Goal: Transaction & Acquisition: Purchase product/service

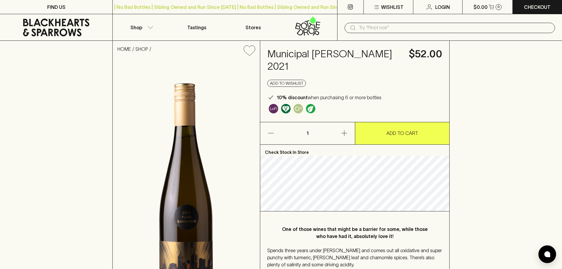
click at [393, 130] on p "ADD TO CART" at bounding box center [403, 133] width 32 height 7
click at [486, 8] on p "$52.00" at bounding box center [481, 7] width 17 height 7
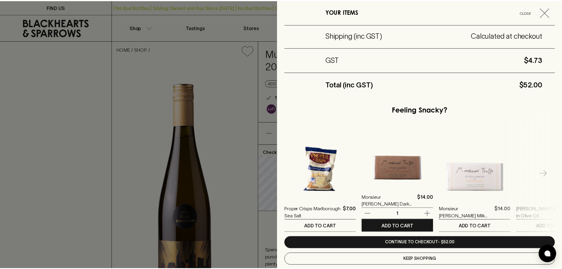
scroll to position [89, 0]
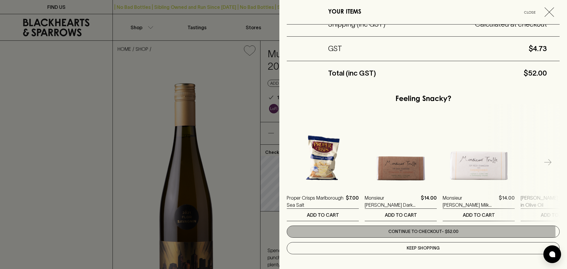
click at [420, 233] on link "Continue to checkout - $52.00" at bounding box center [423, 231] width 273 height 12
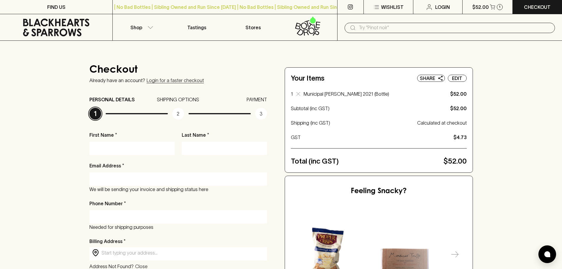
click at [131, 147] on input "First Name *" at bounding box center [132, 147] width 76 height 9
type input "[PERSON_NAME]"
click at [237, 145] on input "Last Name *" at bounding box center [224, 147] width 76 height 9
type input "[PERSON_NAME]"
click at [185, 180] on input "Email Address *" at bounding box center [178, 178] width 169 height 9
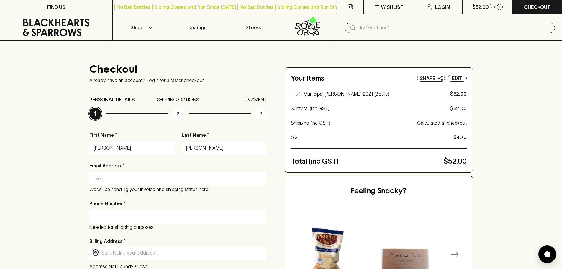
type input "[EMAIL_ADDRESS][DOMAIN_NAME]"
click at [119, 215] on input "Phone Number *" at bounding box center [178, 216] width 169 height 9
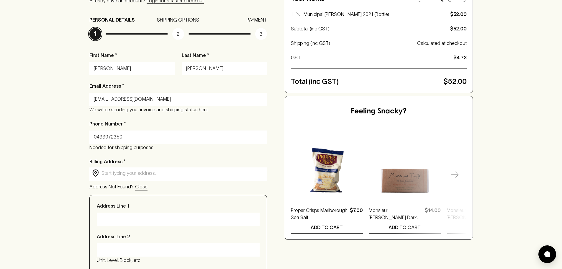
scroll to position [148, 0]
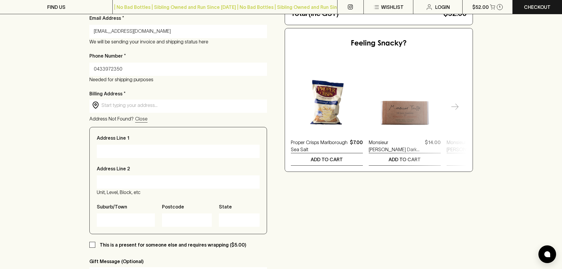
type input "0433972350"
click at [72, 148] on div "Checkout Already have an account? Login for a faster checkout PERSONAL DETAILS …" at bounding box center [281, 127] width 562 height 468
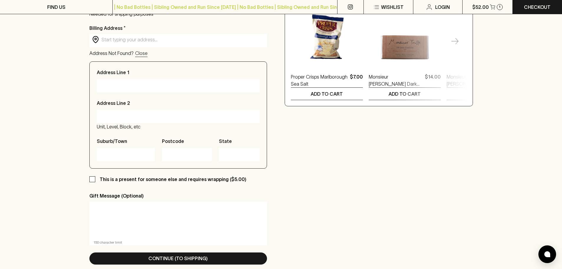
scroll to position [266, 0]
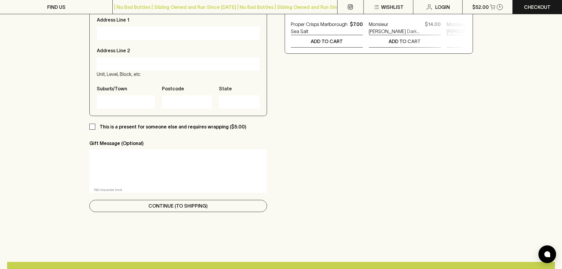
click at [166, 207] on p "Continue (To Shipping)" at bounding box center [177, 205] width 59 height 7
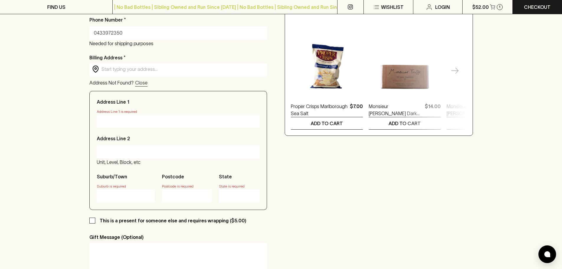
scroll to position [177, 0]
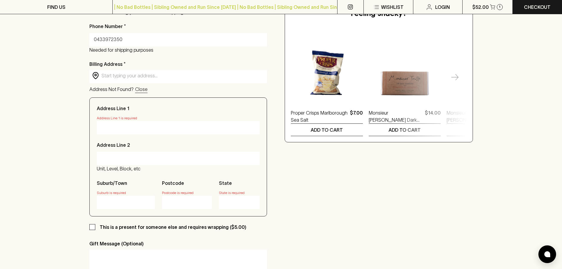
click at [124, 129] on input "Address Line 1" at bounding box center [178, 127] width 154 height 9
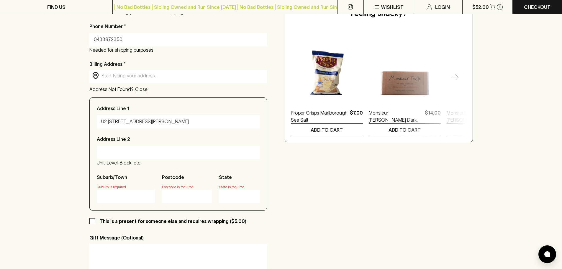
type input "U2 [STREET_ADDRESS][PERSON_NAME]"
click at [123, 153] on input "Address Line 2" at bounding box center [178, 152] width 154 height 9
type input "Carlton North"
click at [63, 156] on div "Checkout Already have an account? Login for a faster checkout PERSONAL DETAILS …" at bounding box center [281, 100] width 562 height 473
click at [113, 195] on input "Suburb/Town" at bounding box center [125, 196] width 49 height 9
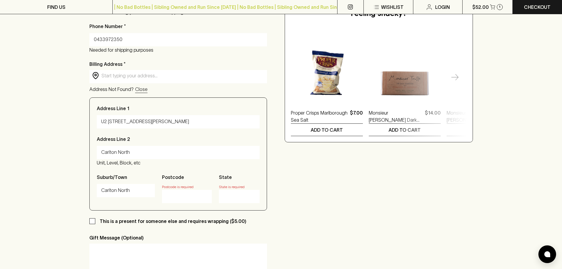
type input "Carlton North"
type input "3054"
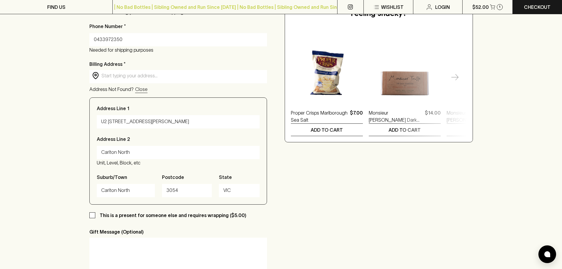
type input "VIC"
click at [61, 205] on div "Checkout Already have an account? Login for a faster checkout PERSONAL DETAILS …" at bounding box center [281, 98] width 562 height 468
drag, startPoint x: 136, startPoint y: 151, endPoint x: 40, endPoint y: 156, distance: 95.5
click at [40, 156] on div "Checkout Already have an account? Login for a faster checkout PERSONAL DETAILS …" at bounding box center [281, 98] width 562 height 468
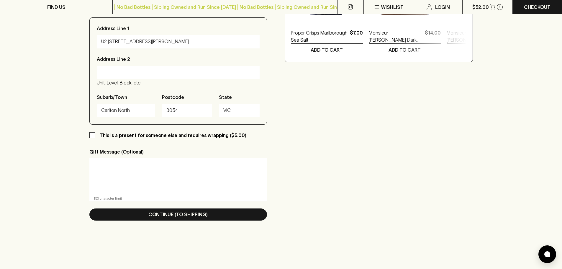
scroll to position [266, 0]
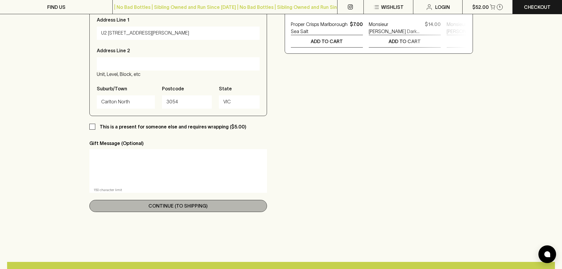
click at [160, 211] on button "Continue (To Shipping)" at bounding box center [178, 206] width 178 height 12
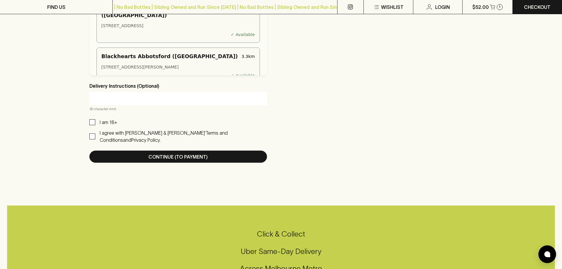
scroll to position [384, 0]
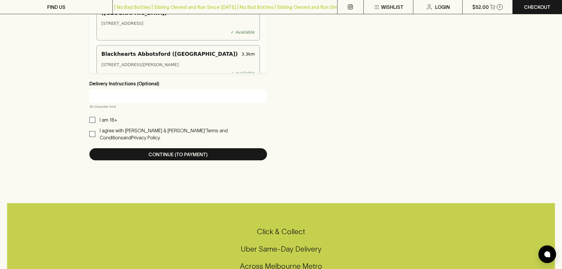
click at [90, 121] on input "I am 18+" at bounding box center [92, 120] width 6 height 6
checkbox input "true"
click at [91, 132] on input "I agree with [PERSON_NAME] & [PERSON_NAME]’ Terms and Conditions and Privacy Po…" at bounding box center [92, 134] width 6 height 6
checkbox input "true"
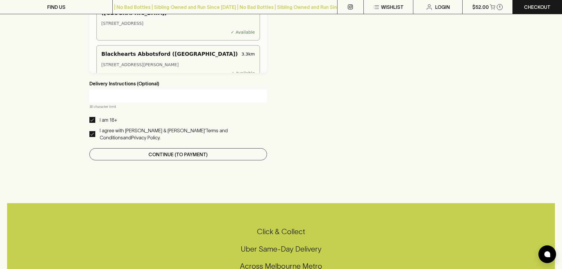
click at [143, 148] on button "Continue (To Payment)" at bounding box center [178, 154] width 178 height 12
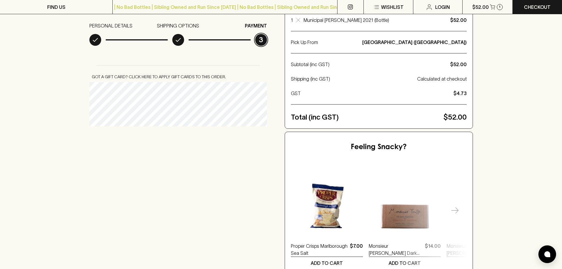
scroll to position [0, 0]
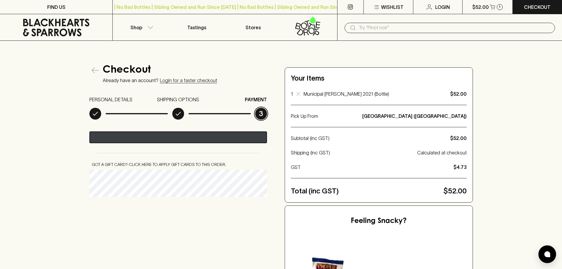
click at [164, 138] on div "Pay with GPay" at bounding box center [142, 138] width 45 height 6
